Goal: Connect with others: Find contact information

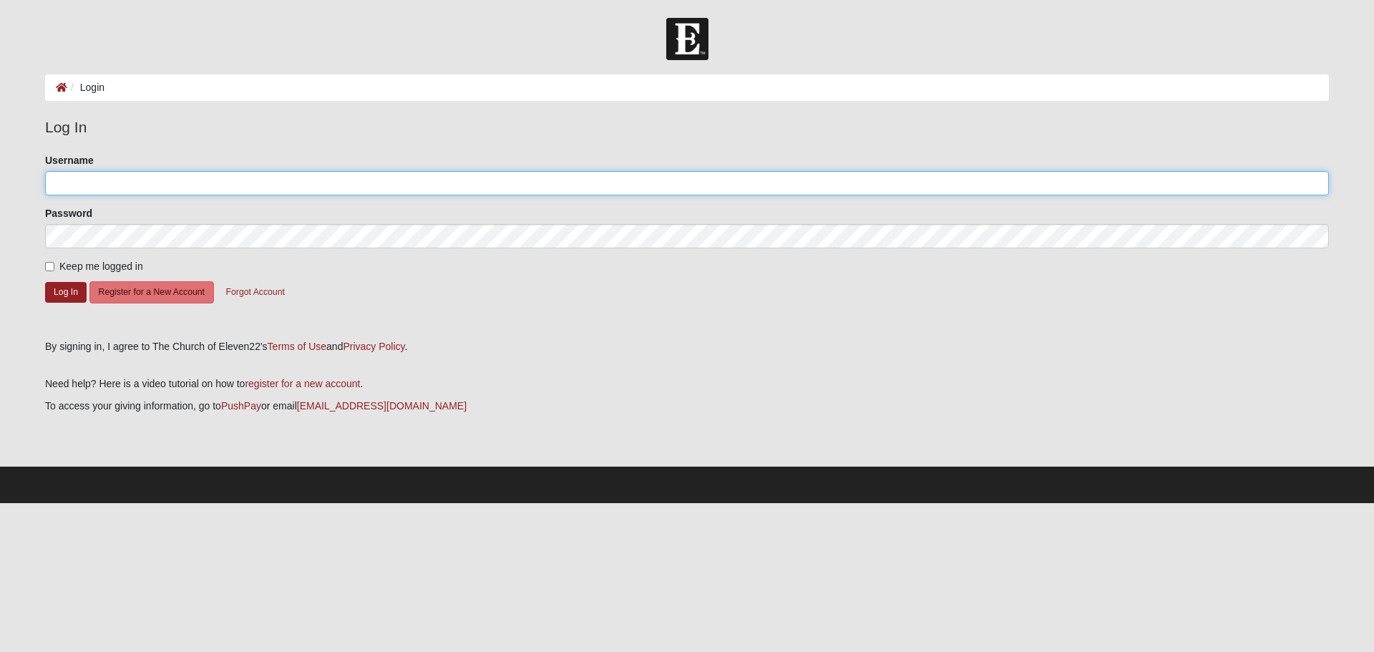
click at [117, 180] on input "Username" at bounding box center [687, 183] width 1284 height 24
type input "GcSull555"
click at [57, 288] on button "Log In" at bounding box center [66, 292] width 42 height 21
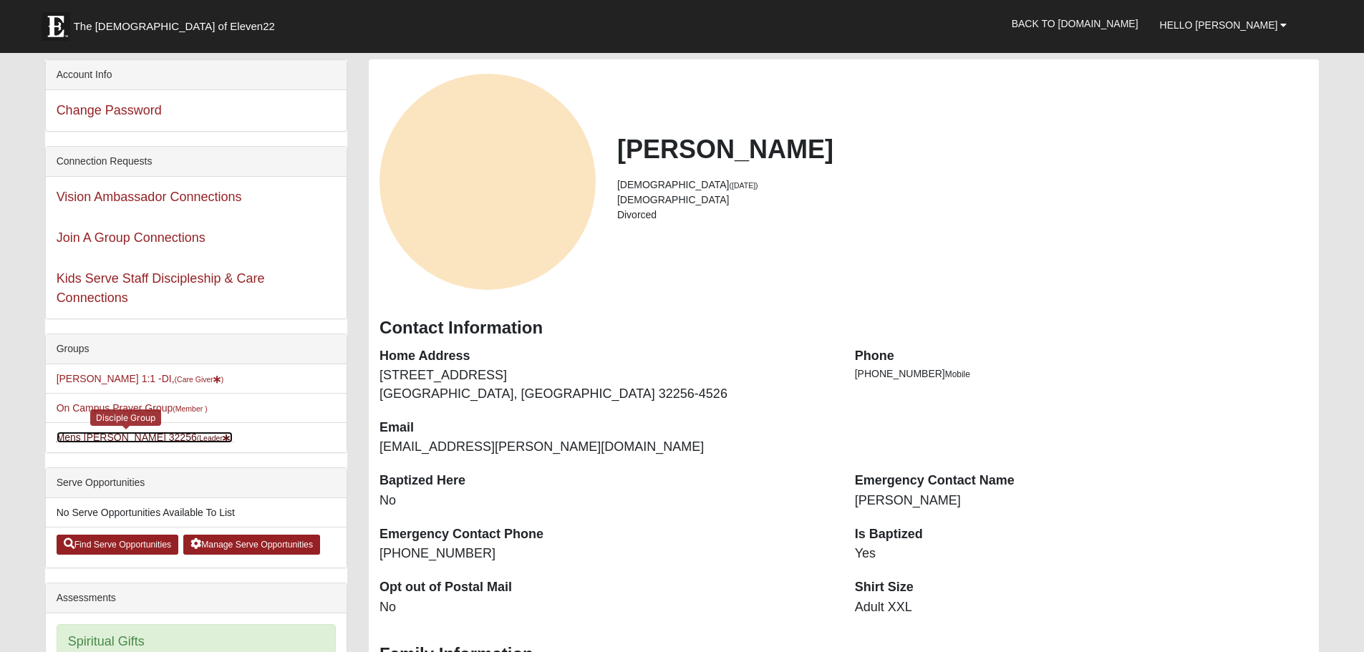
click at [112, 435] on link "[PERSON_NAME] 32256 (Leader )" at bounding box center [145, 437] width 177 height 11
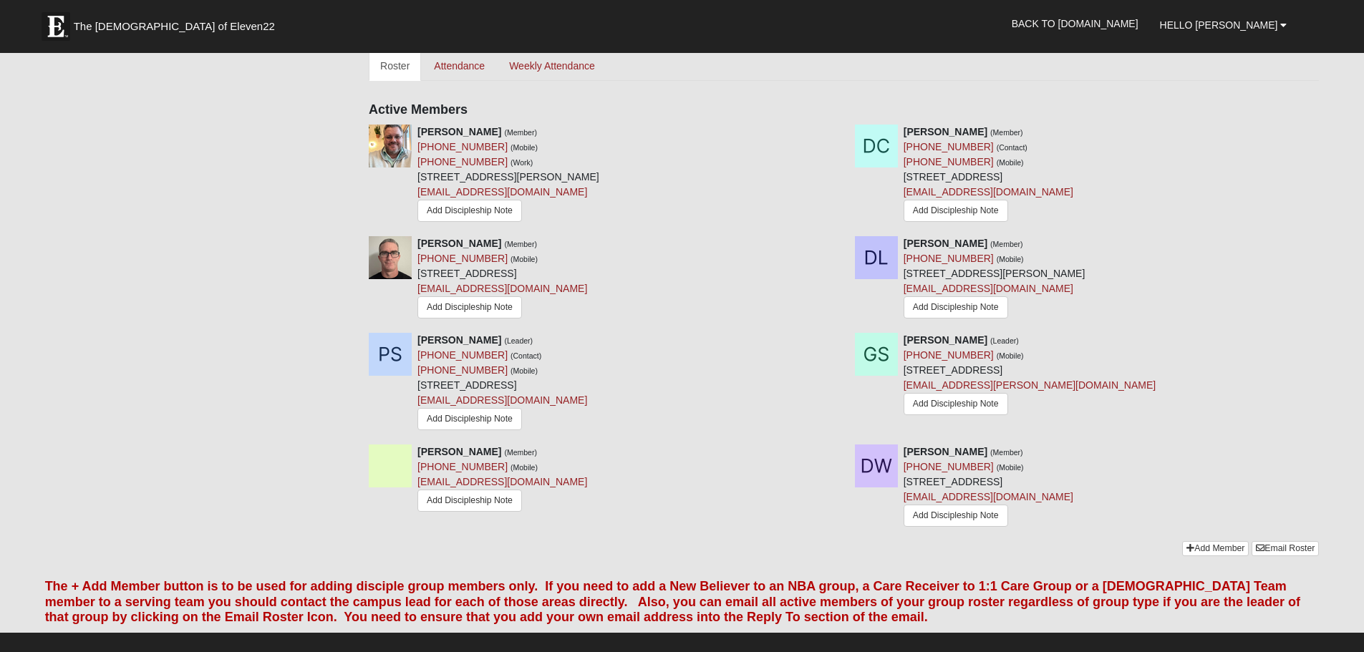
scroll to position [644, 0]
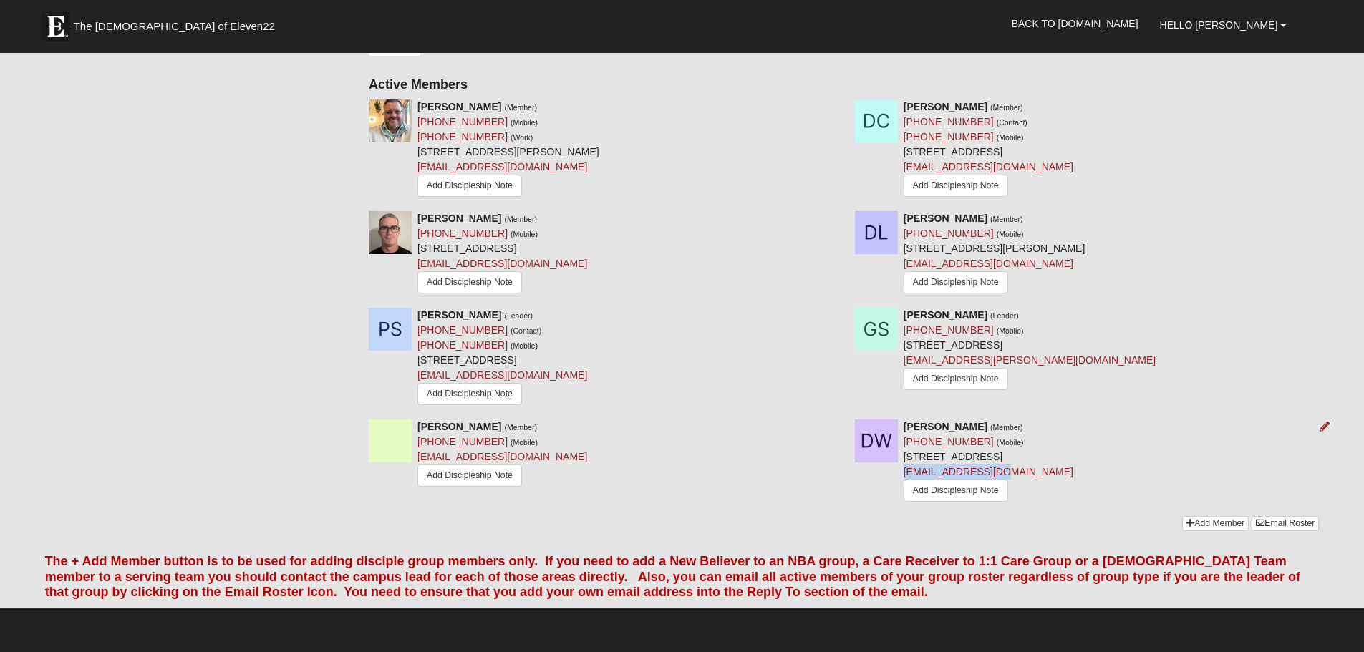
drag, startPoint x: 1014, startPoint y: 477, endPoint x: 899, endPoint y: 481, distance: 115.3
click at [900, 481] on div "[PERSON_NAME] (Member) [PHONE_NUMBER] (Mobile) [STREET_ADDRESS] [EMAIL_ADDRESS]…" at bounding box center [1087, 462] width 486 height 86
click at [1053, 494] on div "David Womack (Member) (904) 234-8014 (Mobile) 4860 Philrose Dr Jacksonville, FL…" at bounding box center [988, 462] width 170 height 86
